Goal: Transaction & Acquisition: Purchase product/service

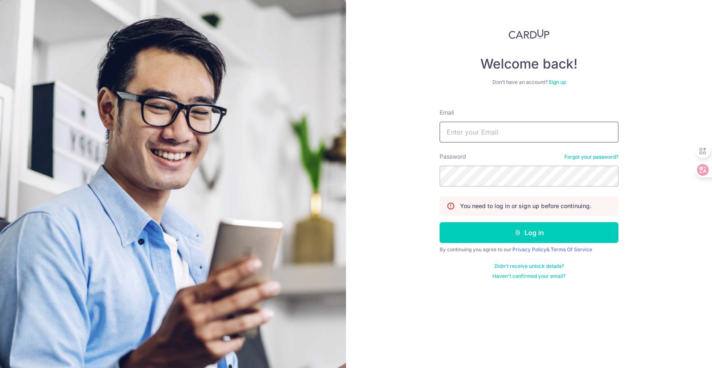
click at [544, 137] on input "Email" at bounding box center [528, 132] width 179 height 21
type input "hello@odette.sg"
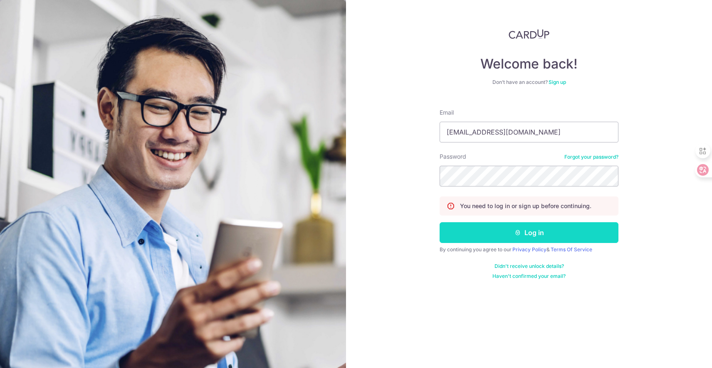
click at [504, 234] on button "Log in" at bounding box center [528, 232] width 179 height 21
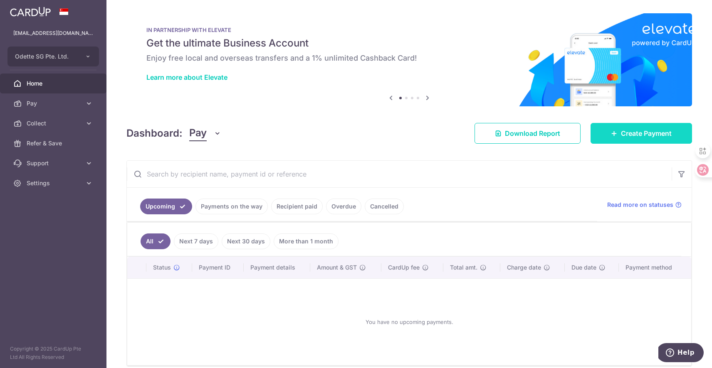
click at [645, 131] on span "Create Payment" at bounding box center [646, 133] width 51 height 10
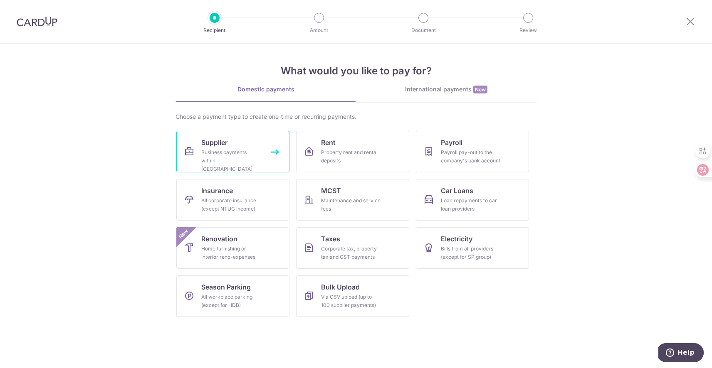
click at [277, 152] on link "Supplier Business payments within Singapore" at bounding box center [232, 152] width 113 height 42
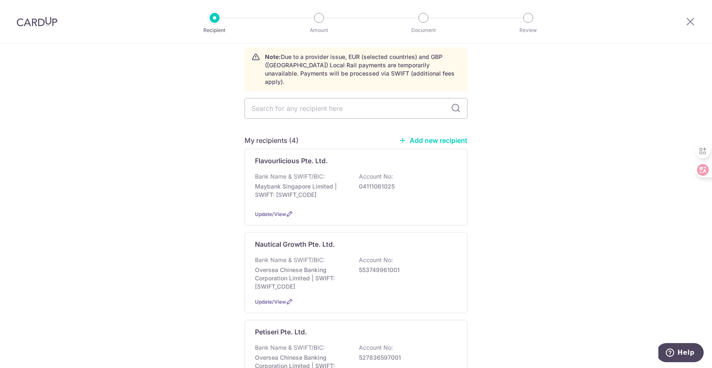
scroll to position [37, 0]
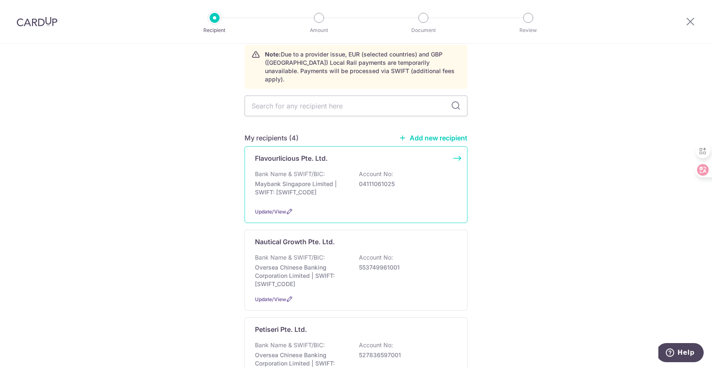
click at [457, 148] on div "Flavourlicious Pte. Ltd. Bank Name & SWIFT/BIC: Maybank Singapore Limited | SWI…" at bounding box center [355, 184] width 223 height 77
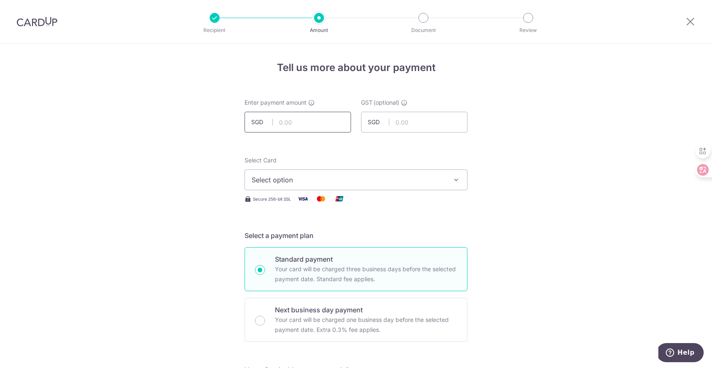
click at [294, 126] on input "text" at bounding box center [297, 122] width 106 height 21
type input "11,925.00"
click at [404, 178] on span "Select option" at bounding box center [349, 180] width 194 height 10
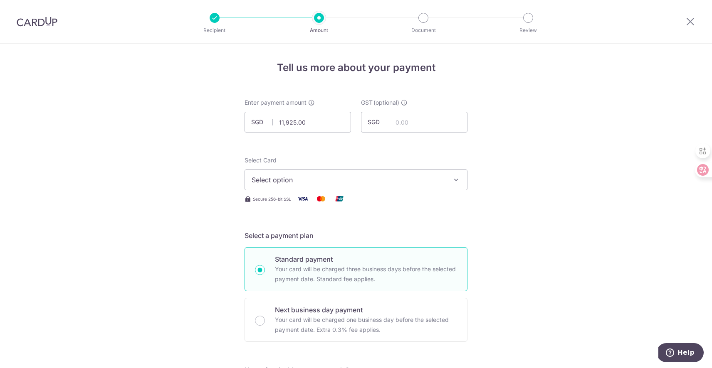
click at [330, 183] on span "Select option" at bounding box center [349, 180] width 194 height 10
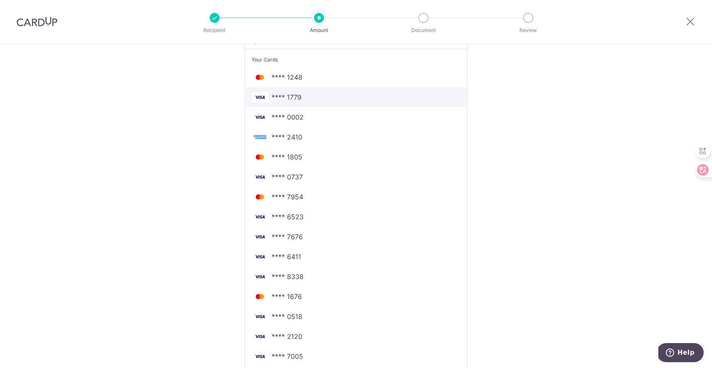
scroll to position [170, 0]
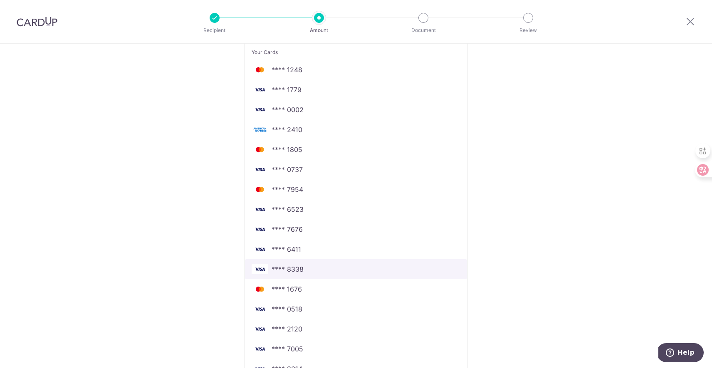
click at [303, 272] on span "**** 8338" at bounding box center [356, 269] width 209 height 10
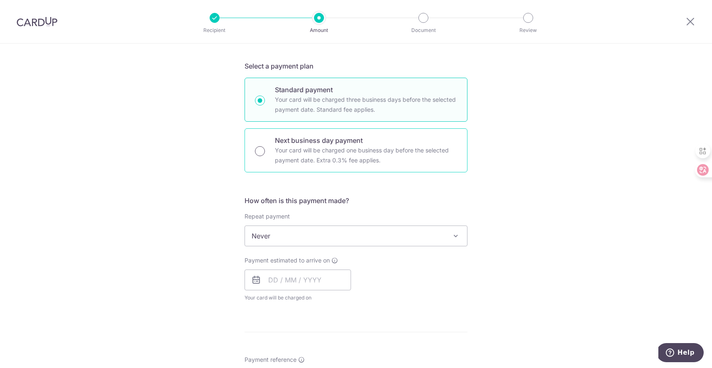
click at [263, 151] on input "Next business day payment Your card will be charged one business day before the…" at bounding box center [260, 151] width 10 height 10
radio input "true"
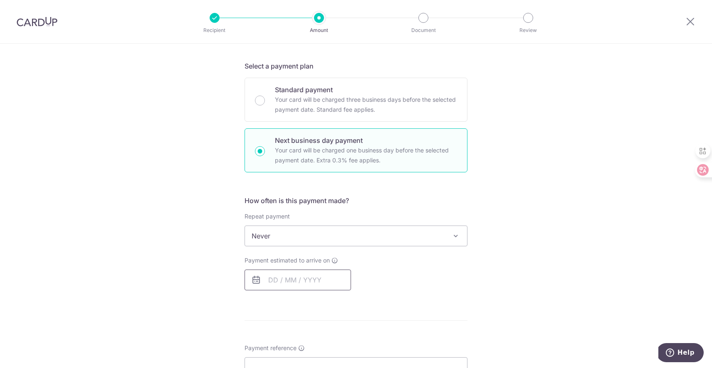
click at [281, 275] on input "text" at bounding box center [297, 280] width 106 height 21
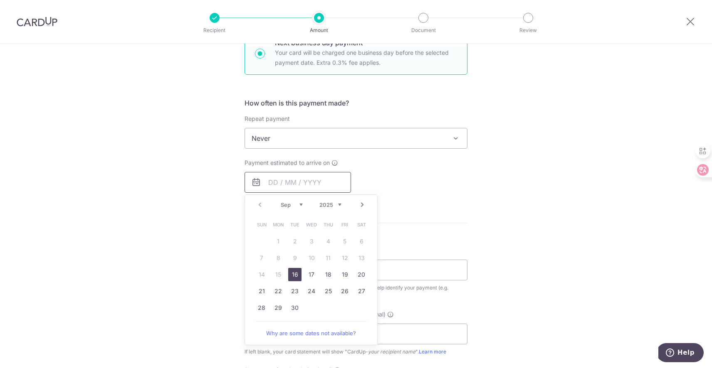
scroll to position [275, 0]
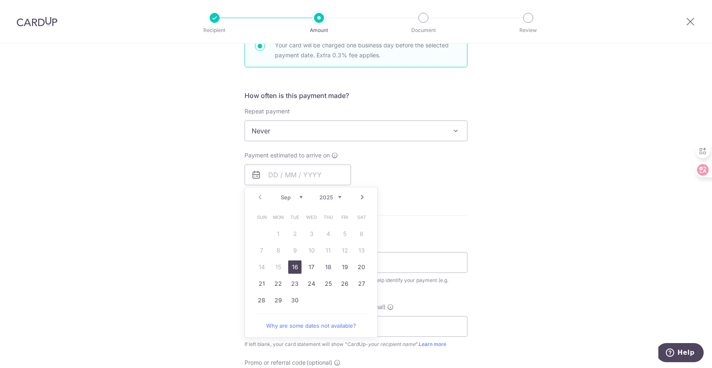
click at [291, 261] on link "16" at bounding box center [294, 267] width 13 height 13
type input "[DATE]"
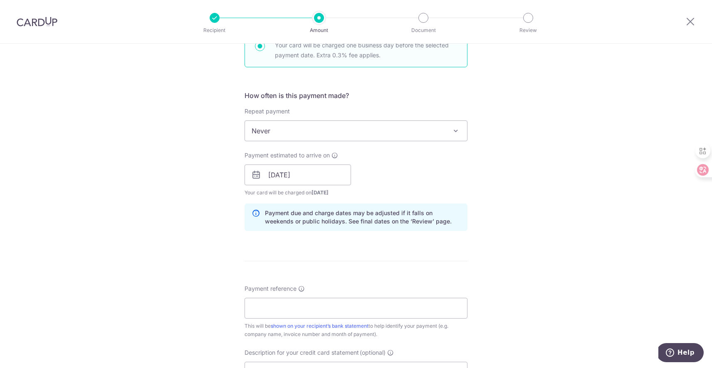
click at [292, 264] on form "Enter payment amount SGD 11,925.00 11925.00 GST (optional) SGD Select Card ****…" at bounding box center [355, 218] width 223 height 788
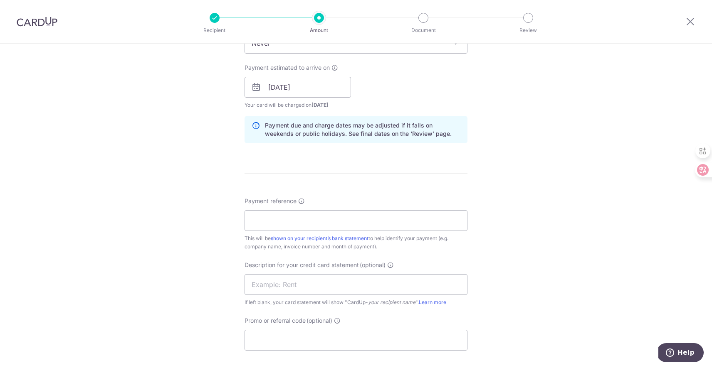
scroll to position [382, 0]
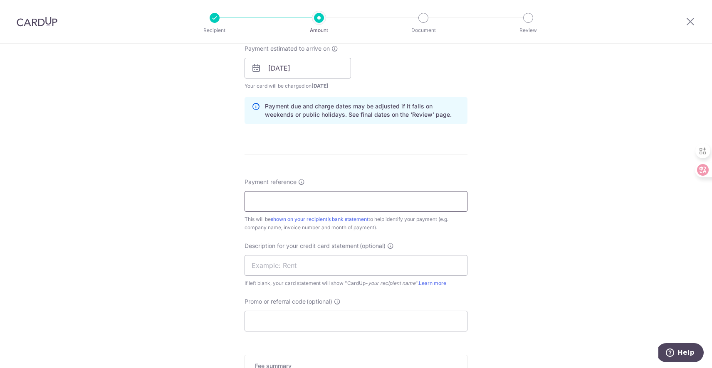
click at [346, 199] on input "Payment reference" at bounding box center [355, 201] width 223 height 21
type input "Stock"
click at [305, 316] on input "Promo or referral code (optional)" at bounding box center [355, 321] width 223 height 21
paste input "BOFF185"
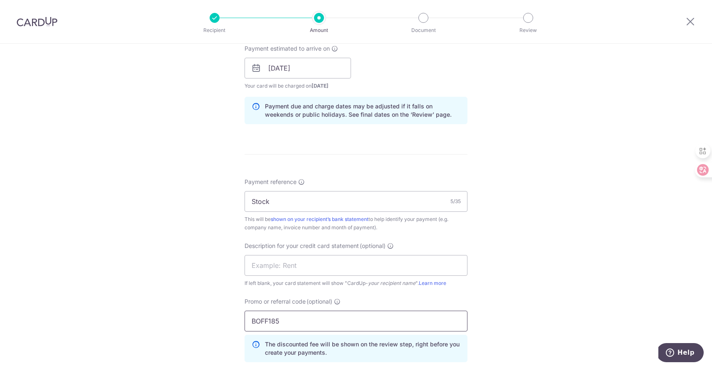
type input "BOFF185"
click at [561, 245] on div "Tell us more about your payment Enter payment amount SGD 11,925.00 11925.00 GST…" at bounding box center [356, 122] width 712 height 920
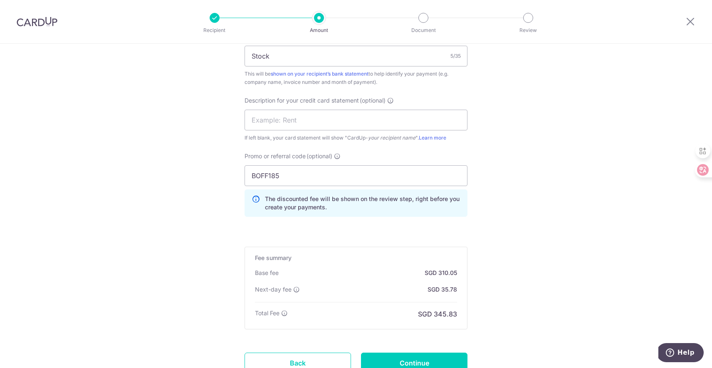
scroll to position [595, 0]
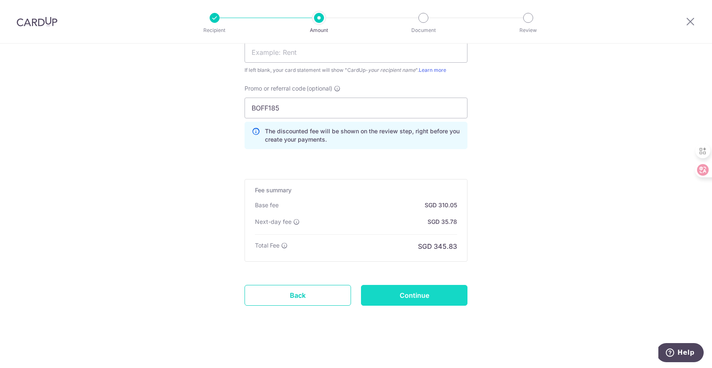
click at [415, 296] on input "Continue" at bounding box center [414, 295] width 106 height 21
type input "Create Schedule"
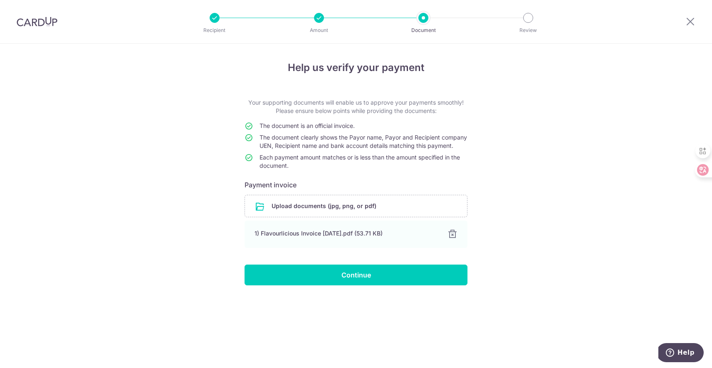
click at [530, 204] on div "Help us verify your payment Your supporting documents will enable us to approve…" at bounding box center [356, 206] width 712 height 325
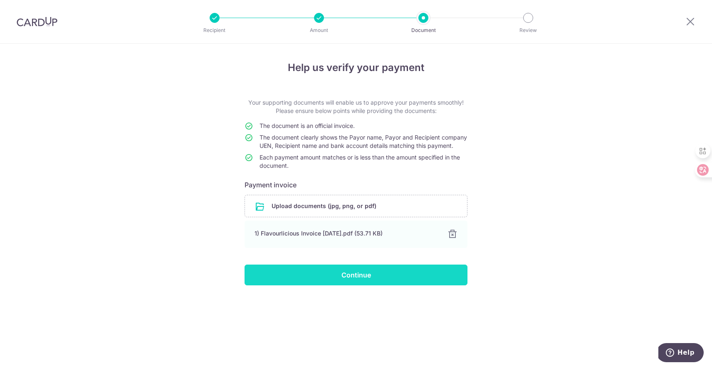
click at [444, 286] on input "Continue" at bounding box center [355, 275] width 223 height 21
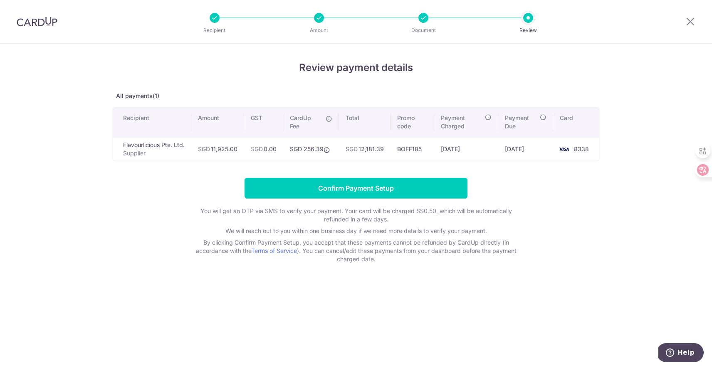
click at [322, 168] on div "Review payment details All payments(1) Recipient Amount GST CardUp Fee Total Pr…" at bounding box center [356, 161] width 486 height 203
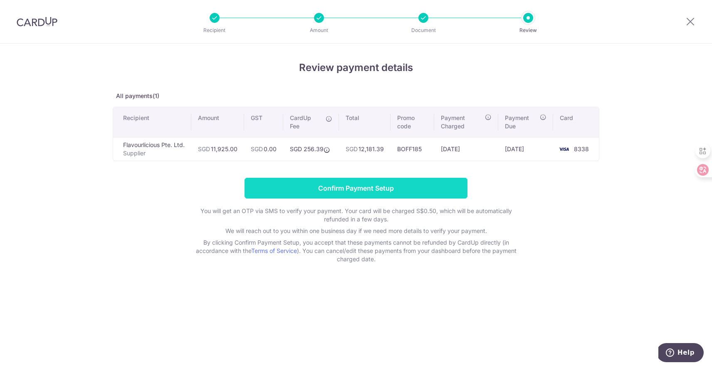
click at [292, 191] on input "Confirm Payment Setup" at bounding box center [355, 188] width 223 height 21
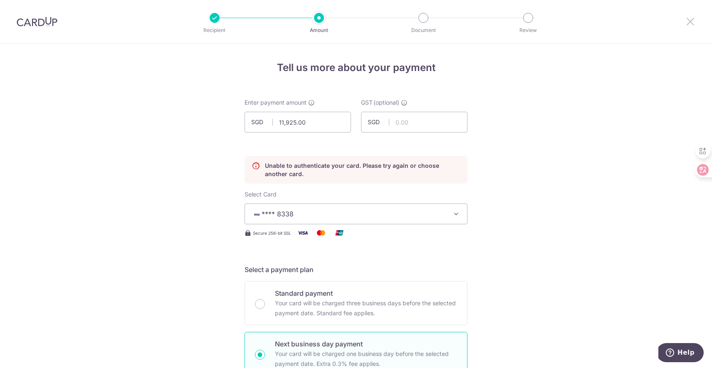
click at [691, 19] on icon at bounding box center [690, 21] width 10 height 10
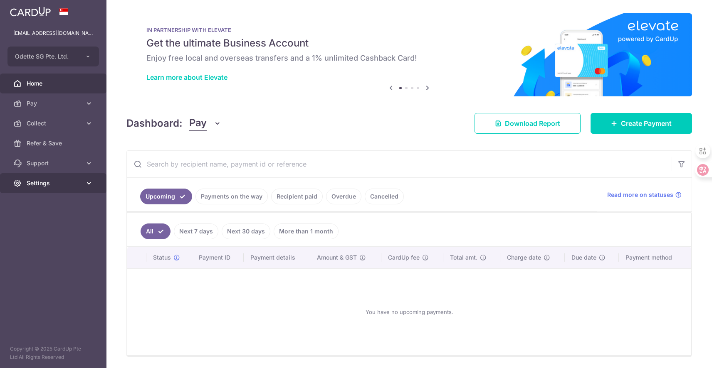
click at [62, 175] on link "Settings" at bounding box center [53, 183] width 106 height 20
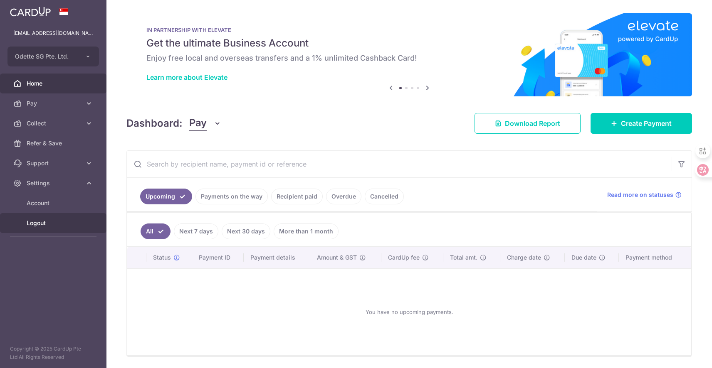
click at [41, 222] on span "Logout" at bounding box center [54, 223] width 55 height 8
